Goal: Find specific page/section

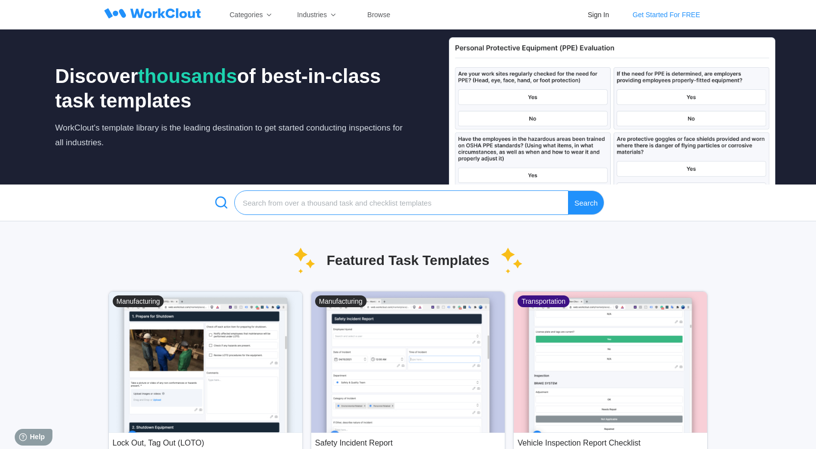
click at [321, 199] on input "search" at bounding box center [401, 202] width 334 height 25
type input "work order"
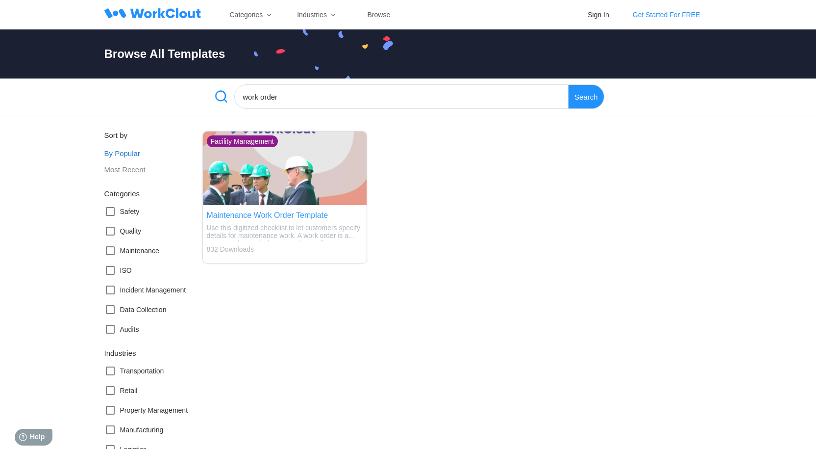
click at [277, 199] on img at bounding box center [285, 168] width 164 height 74
